Goal: Obtain resource: Obtain resource

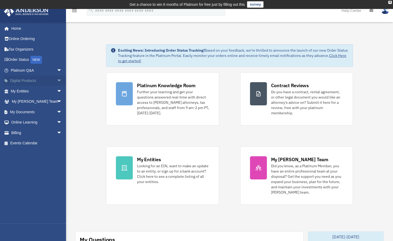
click at [57, 82] on span "arrow_drop_down" at bounding box center [62, 81] width 11 height 11
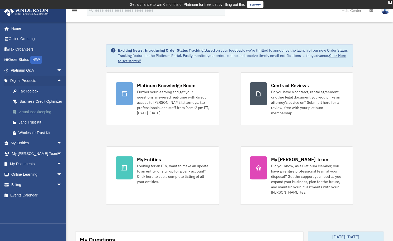
click at [42, 116] on div "Virtual Bookkeeping" at bounding box center [40, 112] width 45 height 7
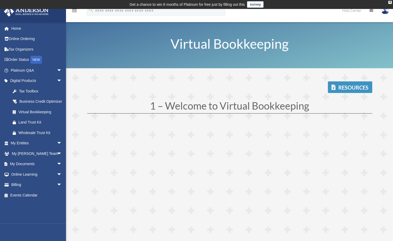
click at [358, 89] on link "Resources" at bounding box center [350, 88] width 44 height 12
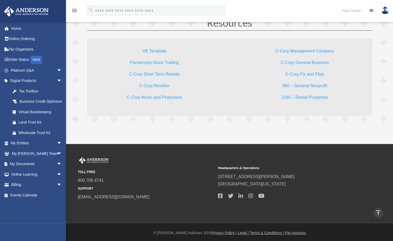
click at [311, 49] on link "C-Corp Management Company" at bounding box center [304, 52] width 59 height 7
click at [299, 61] on link "C-Corp General Business" at bounding box center [304, 63] width 48 height 7
click at [167, 95] on link "C-Corp Music and Production" at bounding box center [154, 98] width 55 height 7
